Goal: Information Seeking & Learning: Learn about a topic

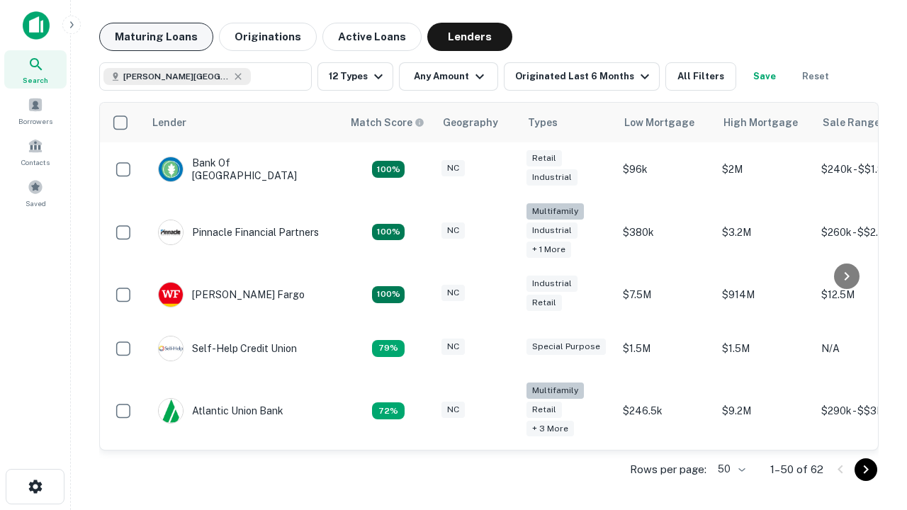
click at [156, 37] on button "Maturing Loans" at bounding box center [156, 37] width 114 height 28
